Goal: Task Accomplishment & Management: Manage account settings

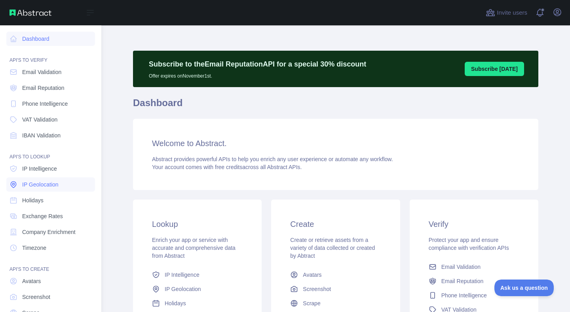
click at [37, 185] on span "IP Geolocation" at bounding box center [40, 185] width 36 height 8
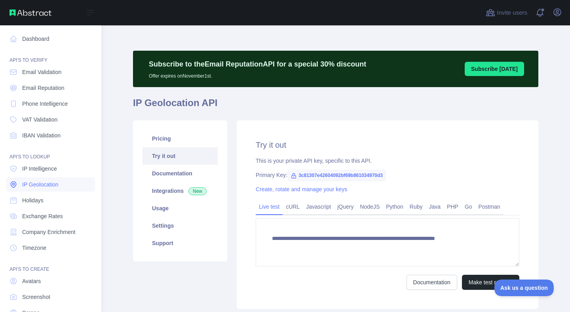
type textarea "**********"
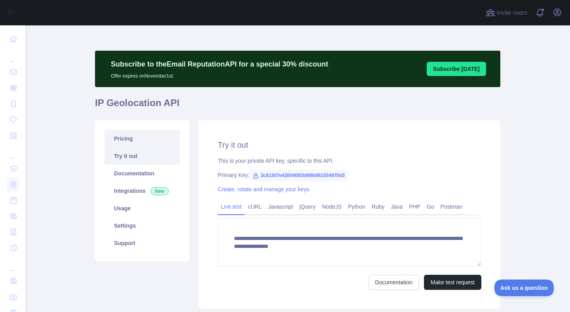
click at [145, 141] on link "Pricing" at bounding box center [142, 138] width 75 height 17
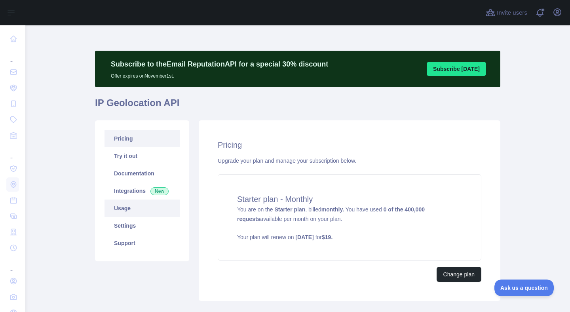
click at [137, 207] on link "Usage" at bounding box center [142, 208] width 75 height 17
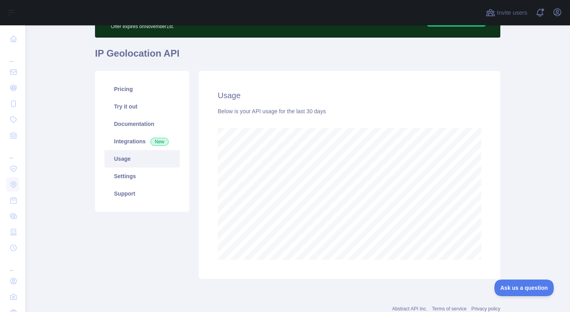
scroll to position [38, 0]
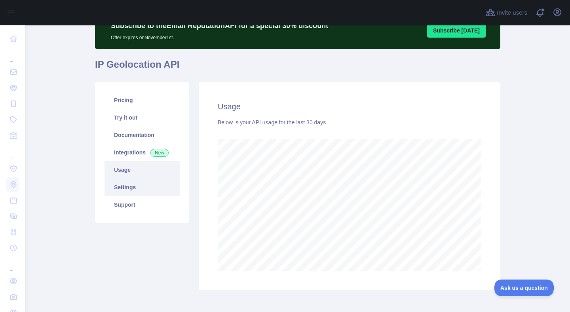
click at [141, 182] on link "Settings" at bounding box center [142, 187] width 75 height 17
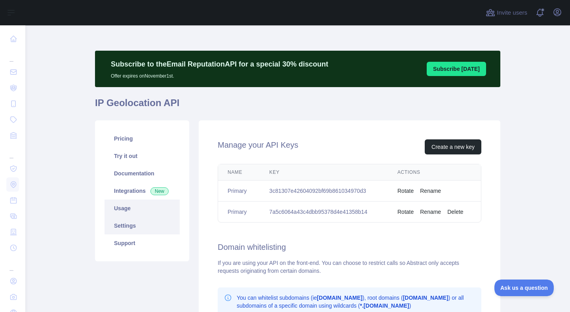
click at [128, 211] on link "Usage" at bounding box center [142, 208] width 75 height 17
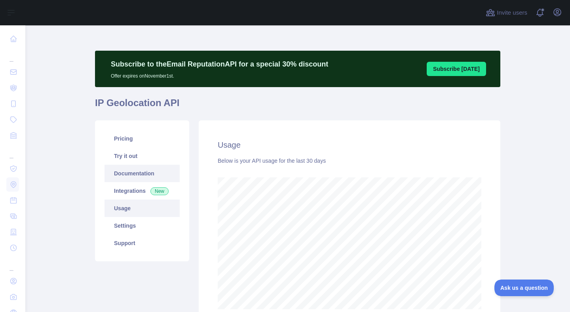
scroll to position [287, 545]
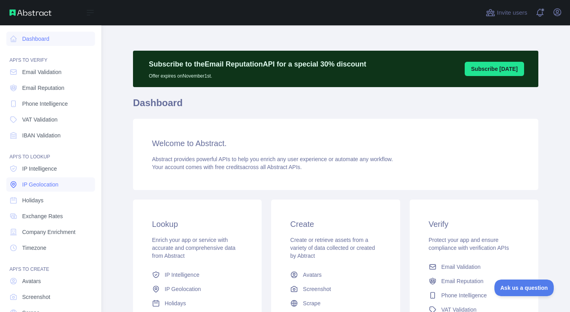
click at [46, 181] on span "IP Geolocation" at bounding box center [40, 185] width 36 height 8
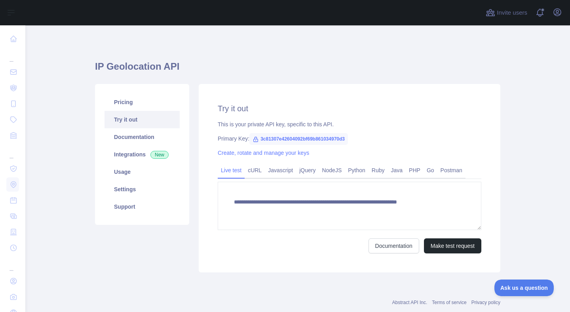
type textarea "**********"
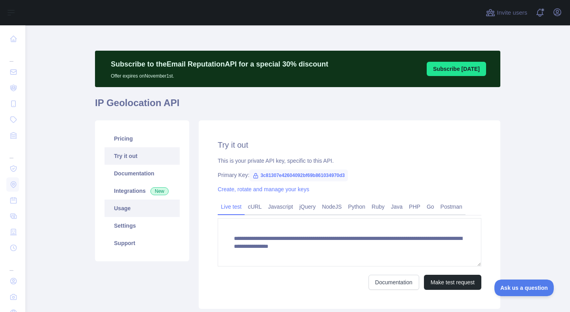
click at [134, 207] on link "Usage" at bounding box center [142, 208] width 75 height 17
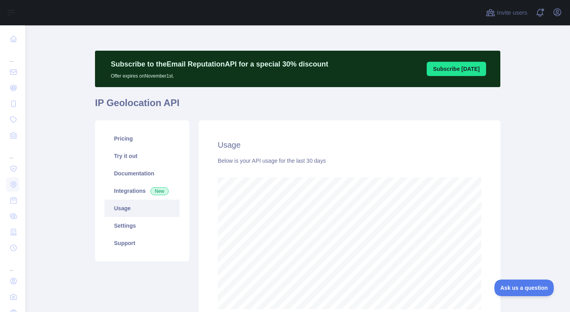
scroll to position [287, 545]
click at [490, 206] on div "Usage Below is your API usage for the last 30 days" at bounding box center [350, 224] width 302 height 208
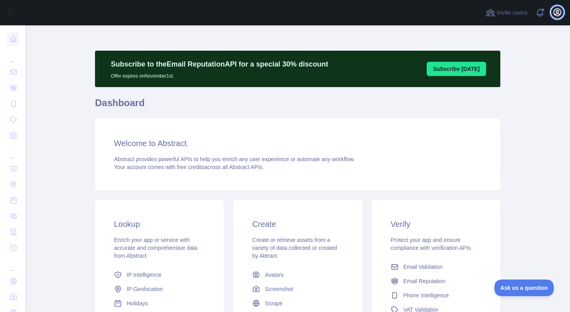
click at [555, 14] on icon "button" at bounding box center [557, 12] width 7 height 7
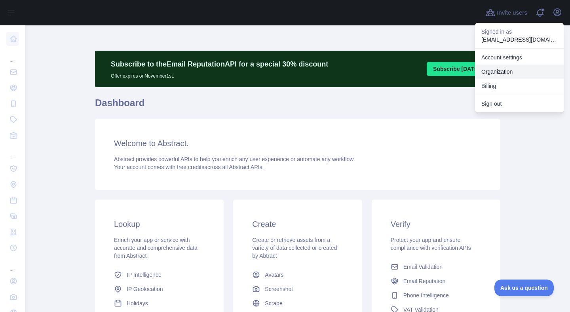
click at [500, 69] on link "Organization" at bounding box center [519, 72] width 89 height 14
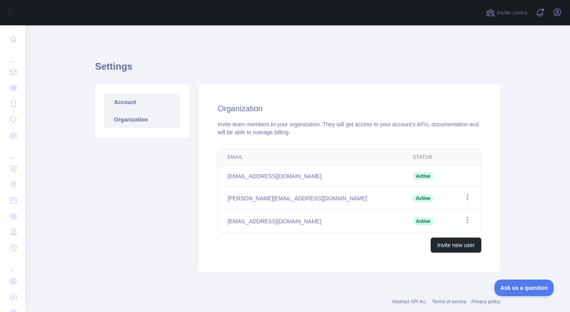
click at [133, 102] on link "Account" at bounding box center [142, 101] width 75 height 17
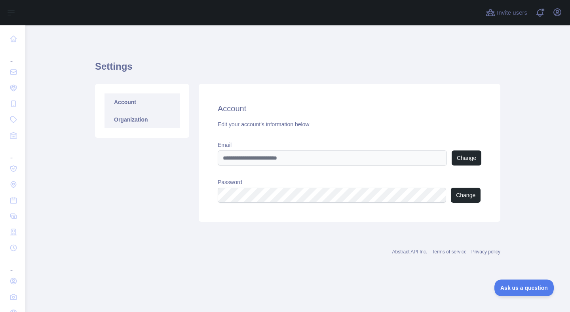
click at [133, 118] on link "Organization" at bounding box center [142, 119] width 75 height 17
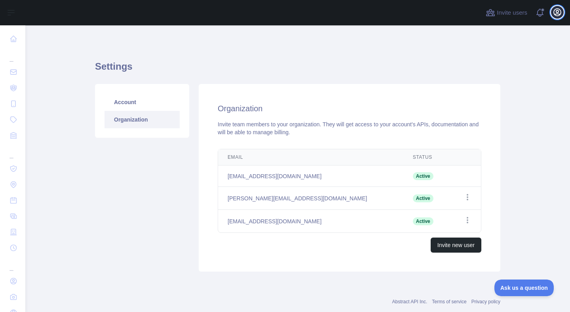
click at [556, 13] on icon "button" at bounding box center [557, 12] width 7 height 7
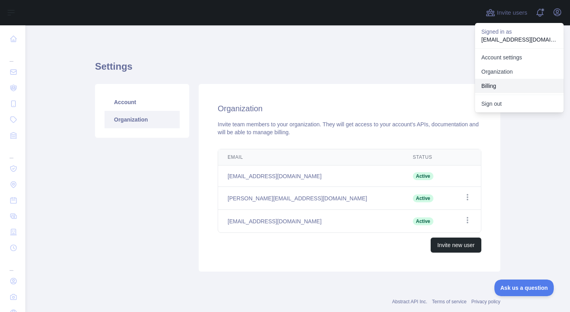
click at [518, 85] on button "Billing" at bounding box center [519, 86] width 89 height 14
